Goal: Task Accomplishment & Management: Manage account settings

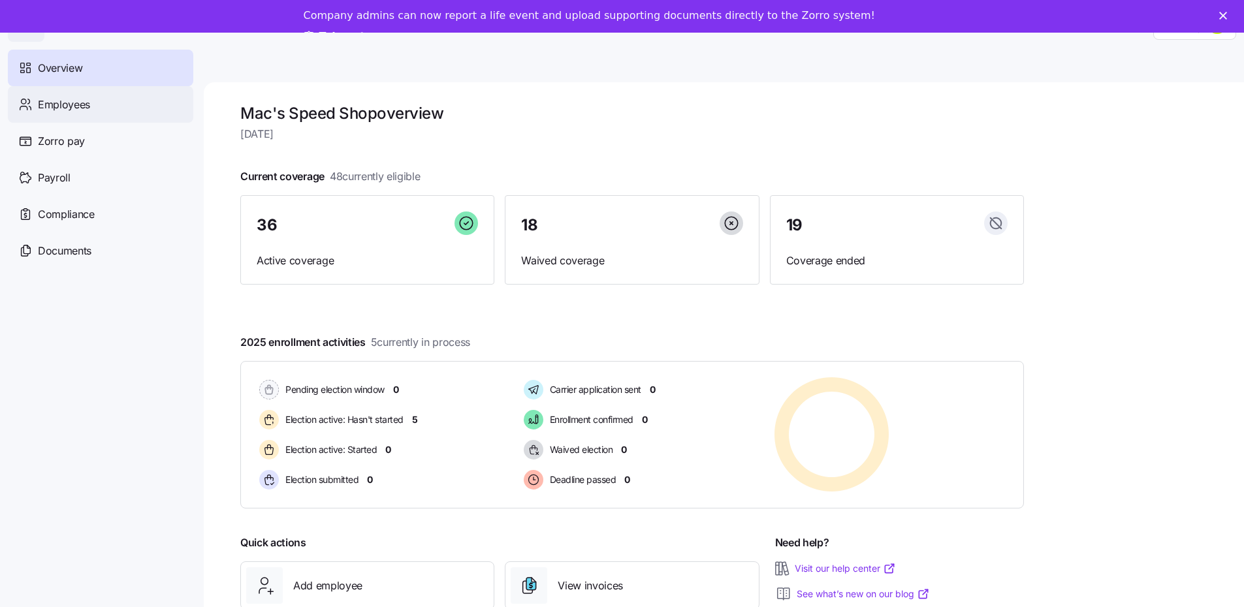
click at [70, 107] on span "Employees" at bounding box center [64, 105] width 52 height 16
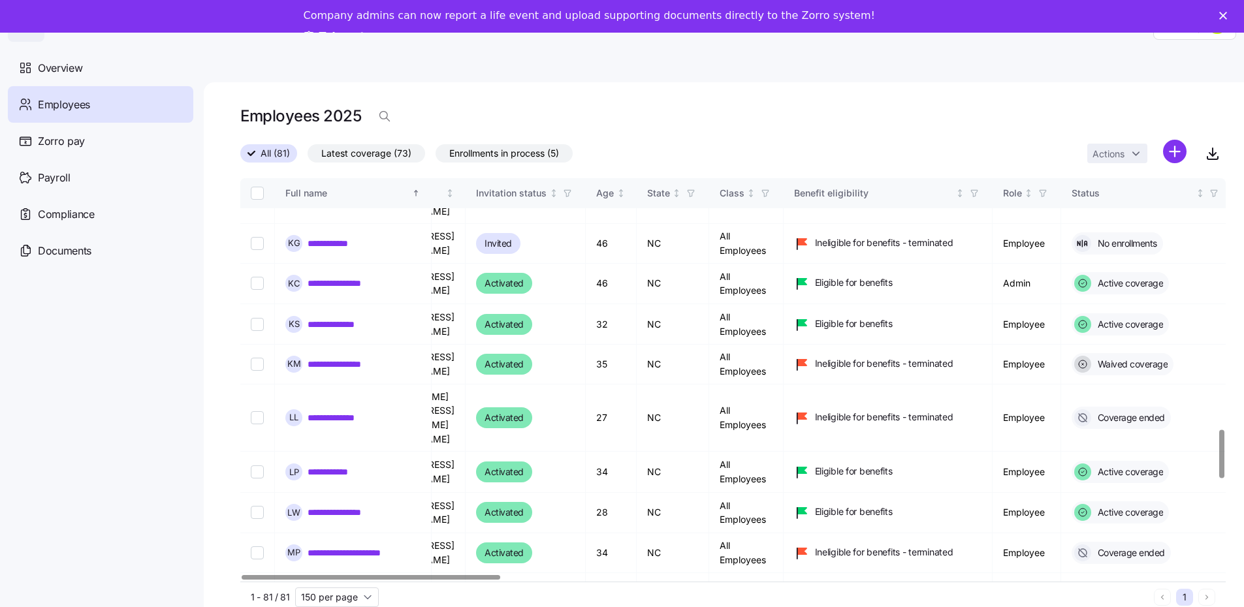
scroll to position [2089, 0]
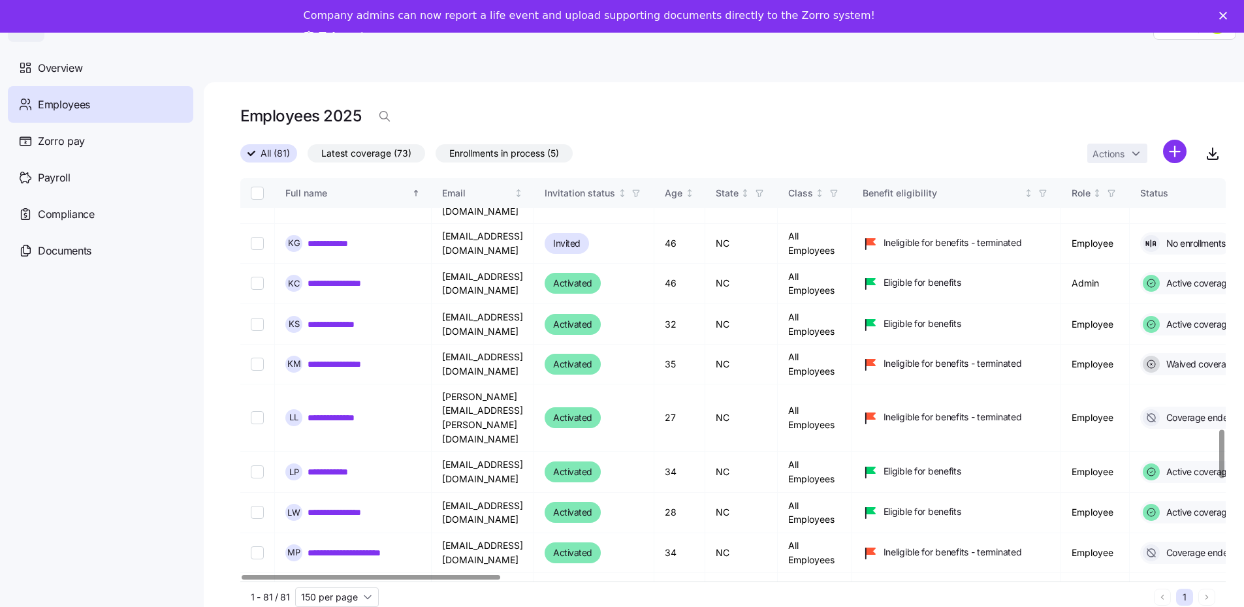
click at [242, 578] on div at bounding box center [371, 577] width 259 height 5
